Goal: Check status

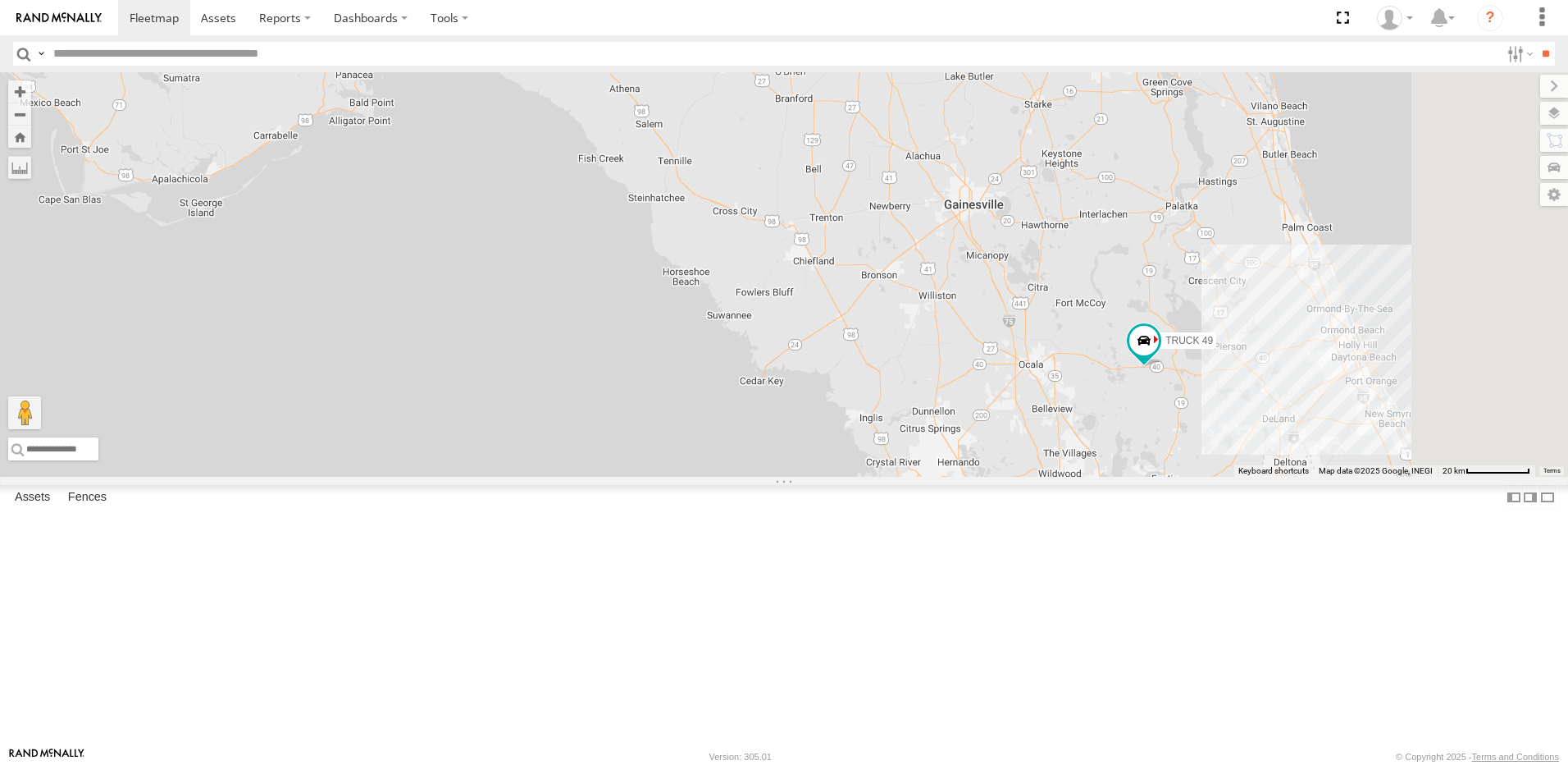
drag, startPoint x: 980, startPoint y: 451, endPoint x: 619, endPoint y: 339, distance: 378.0
click at [657, 350] on div "TRUCK 49 TRUCK 58" at bounding box center [784, 274] width 1568 height 405
click at [538, 316] on div "TRUCK 49 TRUCK 58" at bounding box center [784, 274] width 1568 height 405
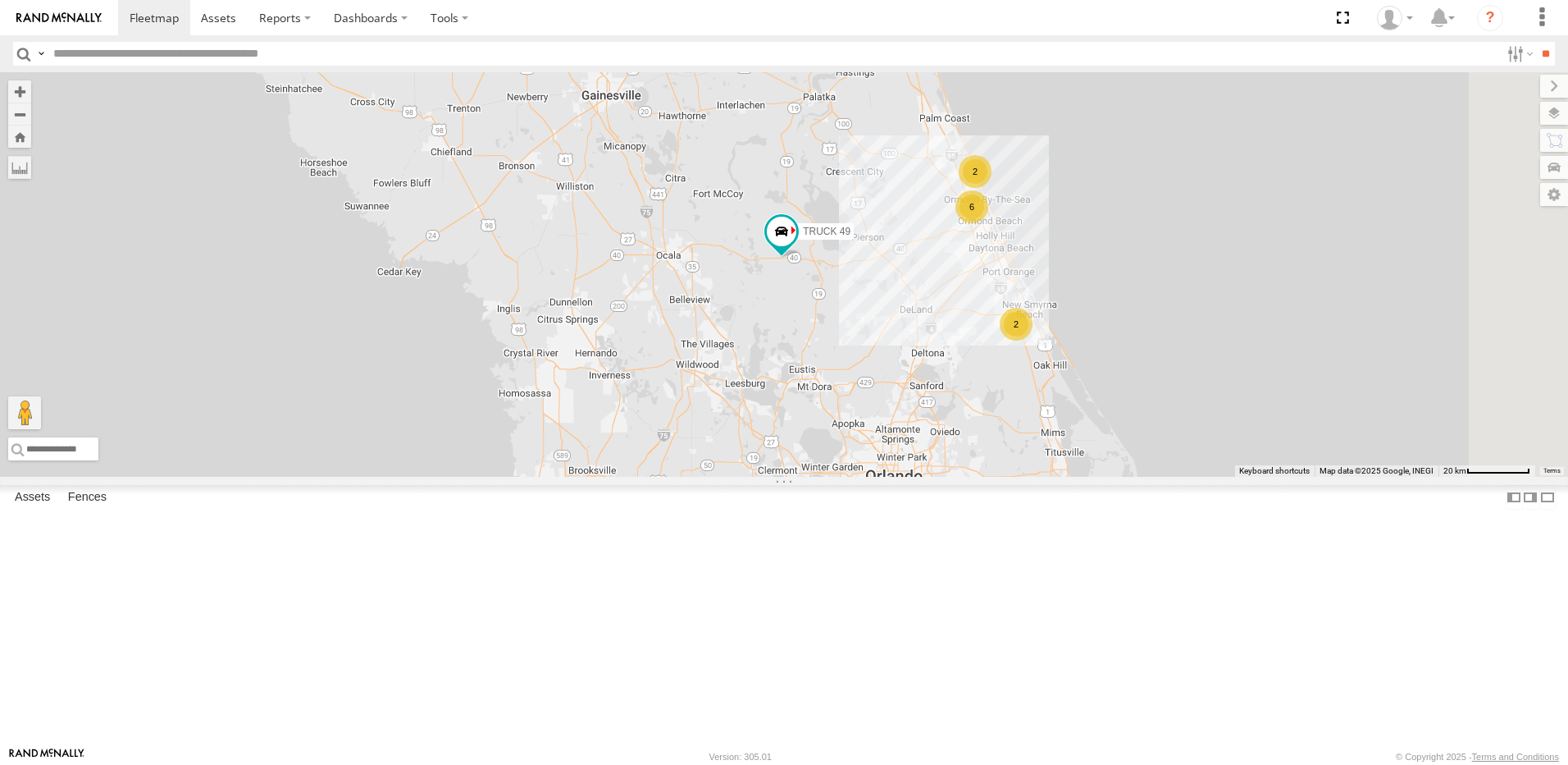
drag, startPoint x: 681, startPoint y: 373, endPoint x: 513, endPoint y: 319, distance: 176.5
click at [524, 322] on div "TRUCK 49 TRUCK 58 2 2 6" at bounding box center [784, 274] width 1568 height 405
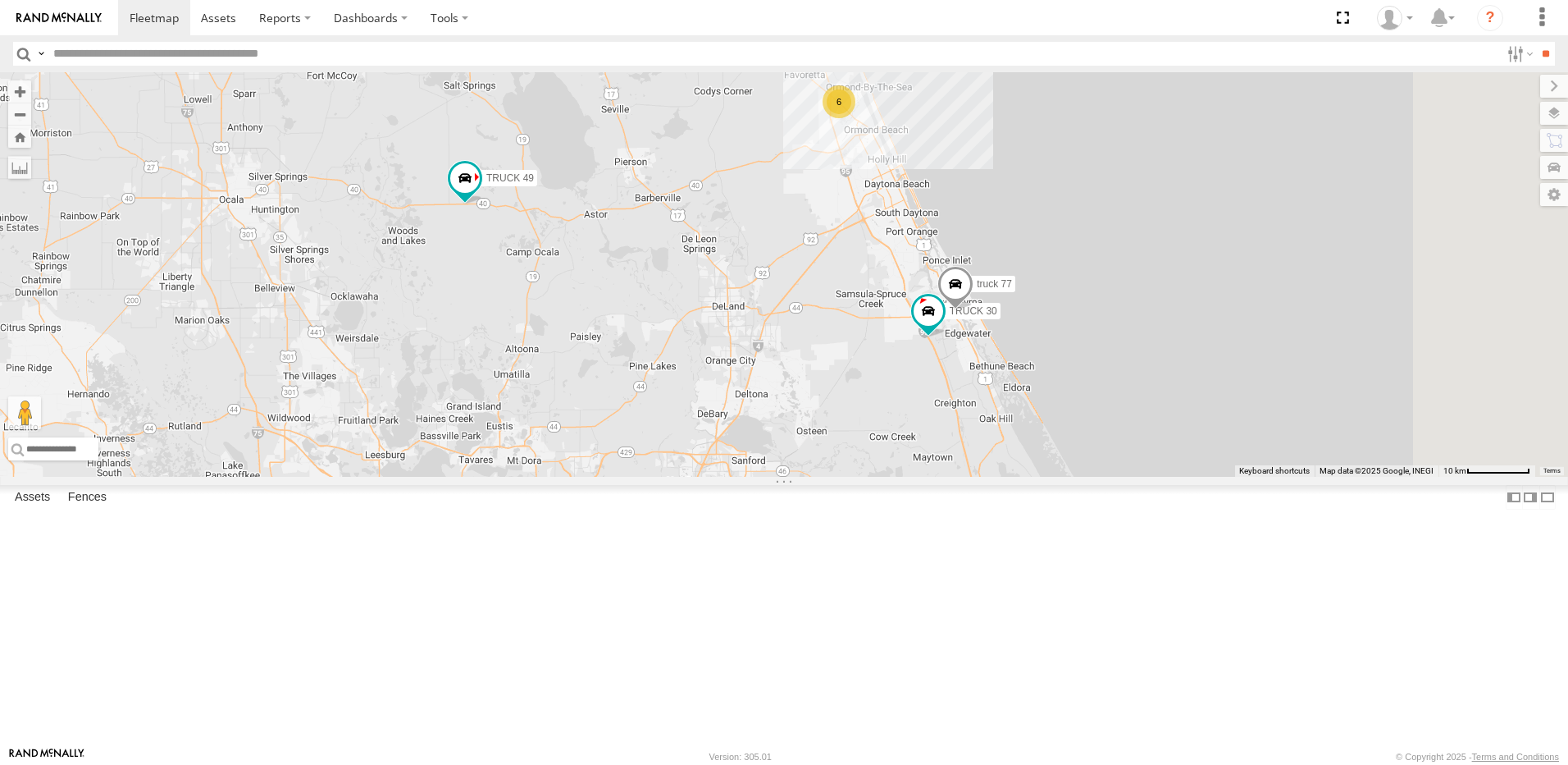
drag, startPoint x: 671, startPoint y: 381, endPoint x: 303, endPoint y: 403, distance: 368.7
click at [311, 397] on main "← Move left → Move right ↑ Move up ↓ Move down + Zoom in - Zoom out Home Jump l…" at bounding box center [784, 409] width 1568 height 674
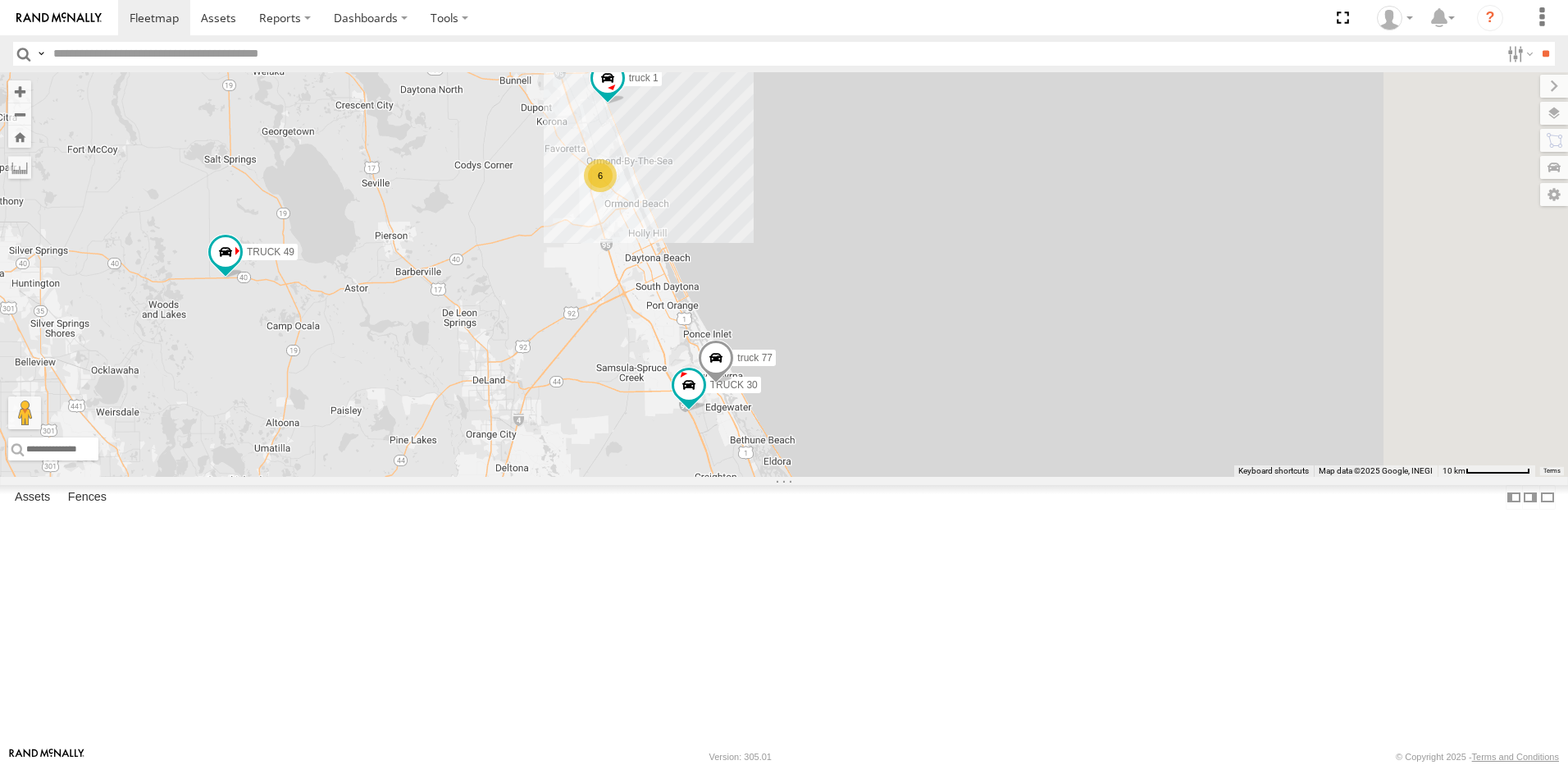
drag, startPoint x: 481, startPoint y: 352, endPoint x: 386, endPoint y: 337, distance: 96.2
click at [386, 337] on main "← Move left → Move right ↑ Move up ↓ Move down + Zoom in - Zoom out Home Jump l…" at bounding box center [784, 409] width 1568 height 674
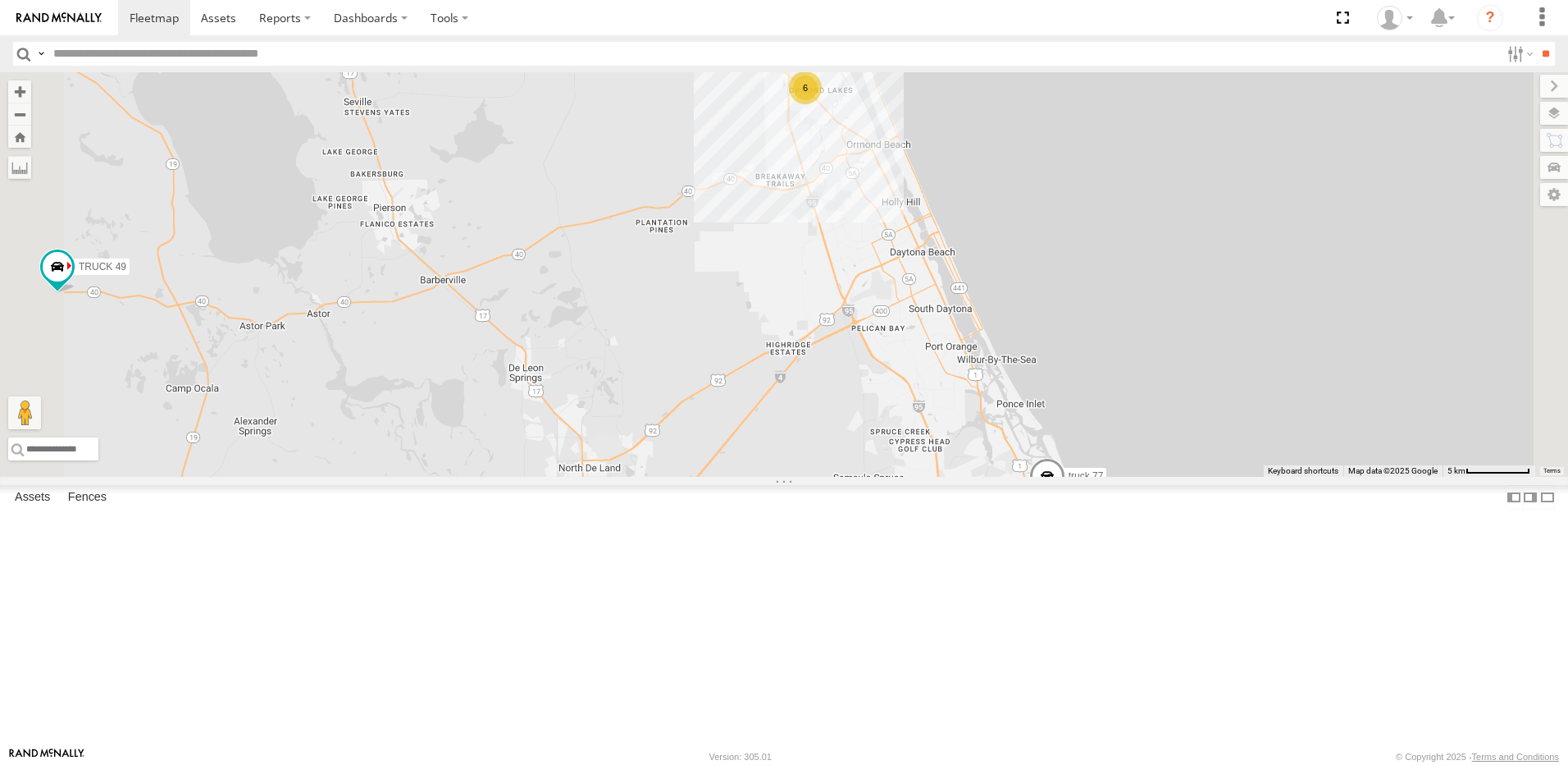
click at [0, 0] on link at bounding box center [0, 0] width 0 height 0
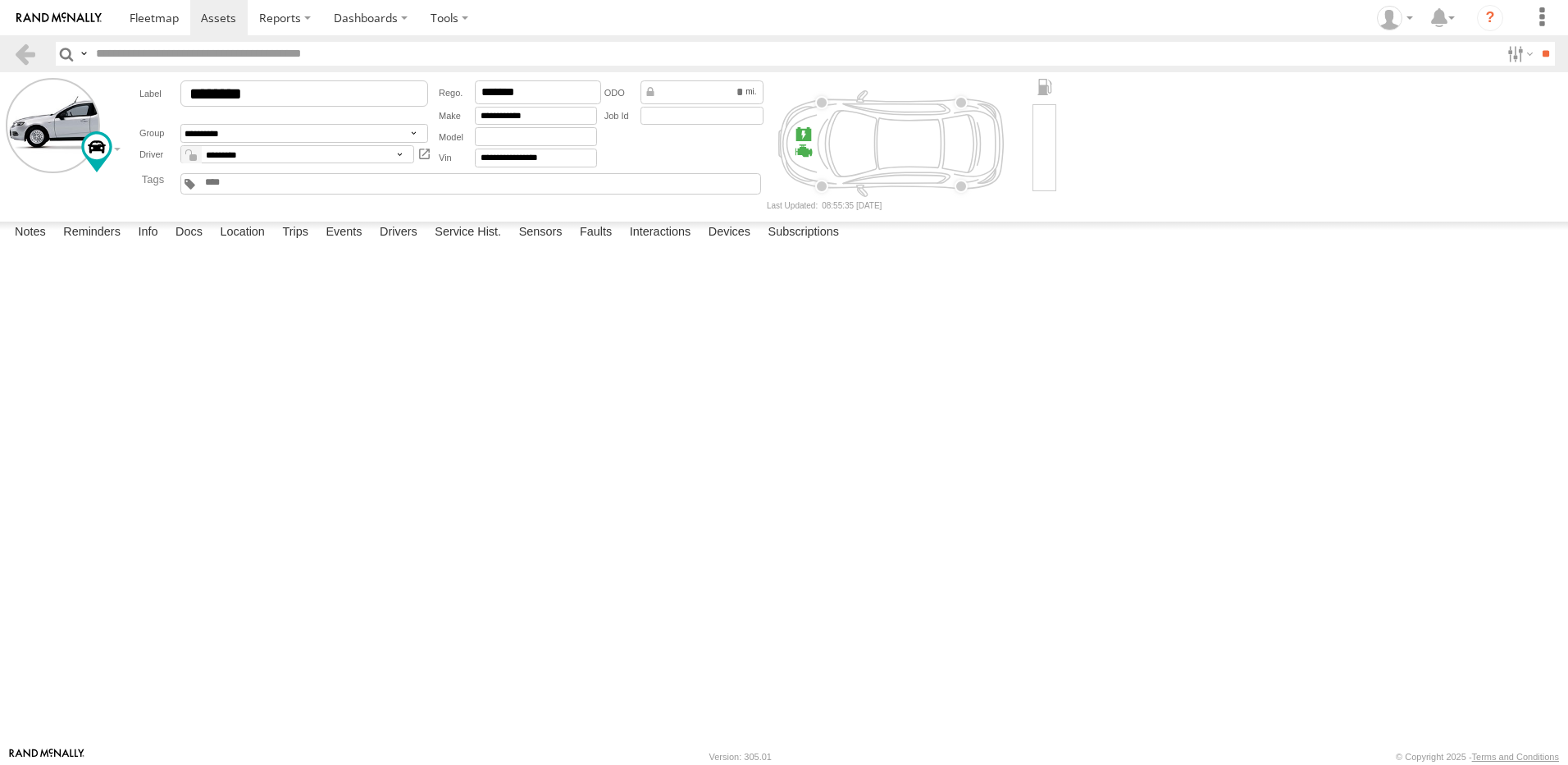
click at [0, 0] on label at bounding box center [0, 0] width 0 height 0
